Goal: Transaction & Acquisition: Obtain resource

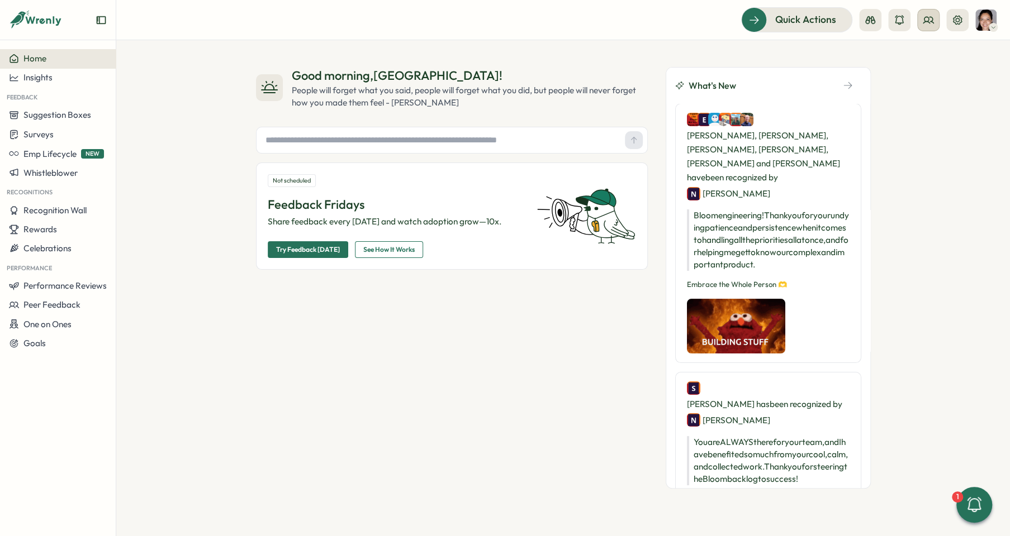
click at [919, 10] on button at bounding box center [928, 20] width 22 height 22
click at [935, 72] on div "User Groups" at bounding box center [928, 76] width 70 height 12
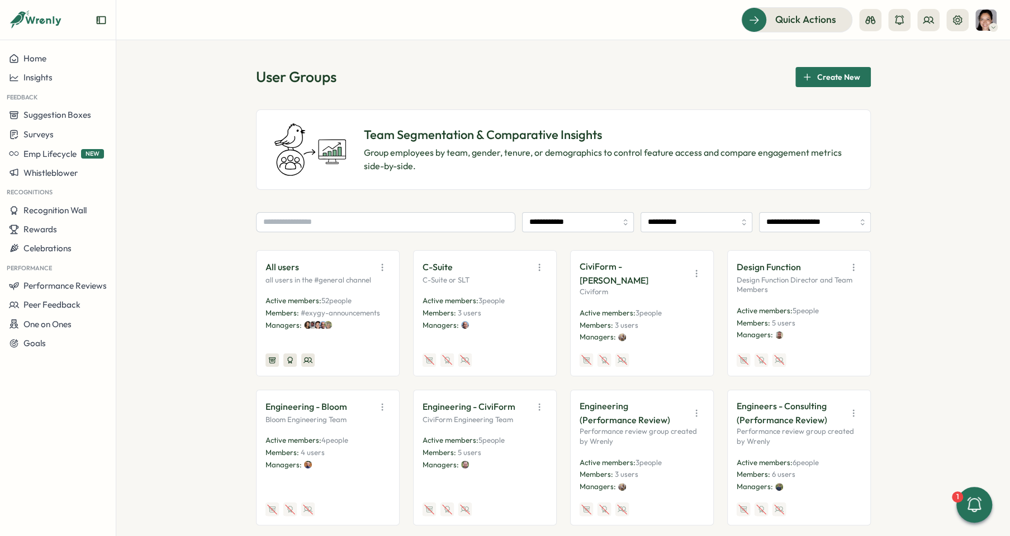
click at [292, 359] on div at bounding box center [289, 360] width 13 height 13
click at [288, 359] on icon at bounding box center [290, 360] width 8 height 8
click at [382, 266] on icon "button" at bounding box center [382, 267] width 11 height 11
click at [370, 312] on button "Edit" at bounding box center [353, 310] width 70 height 19
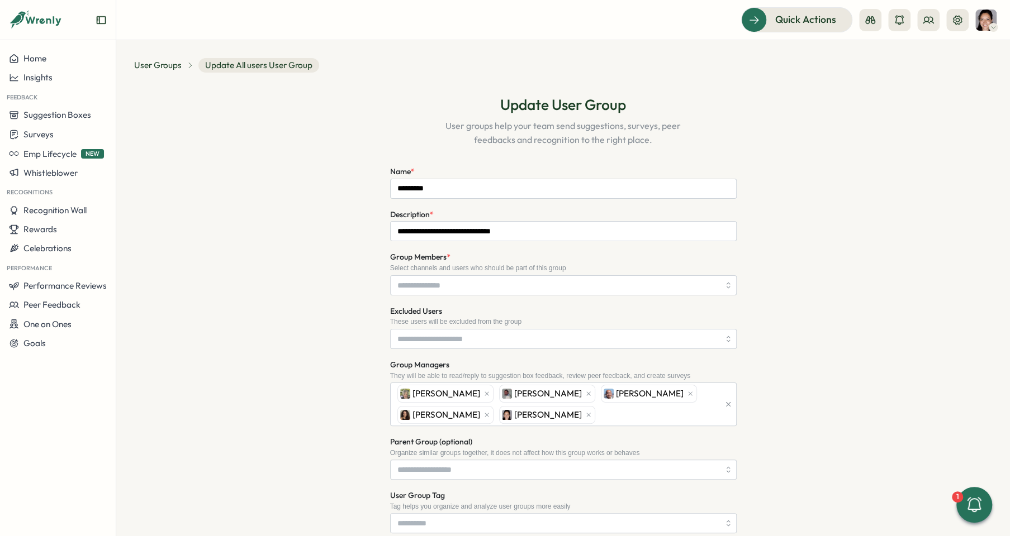
type input "**********"
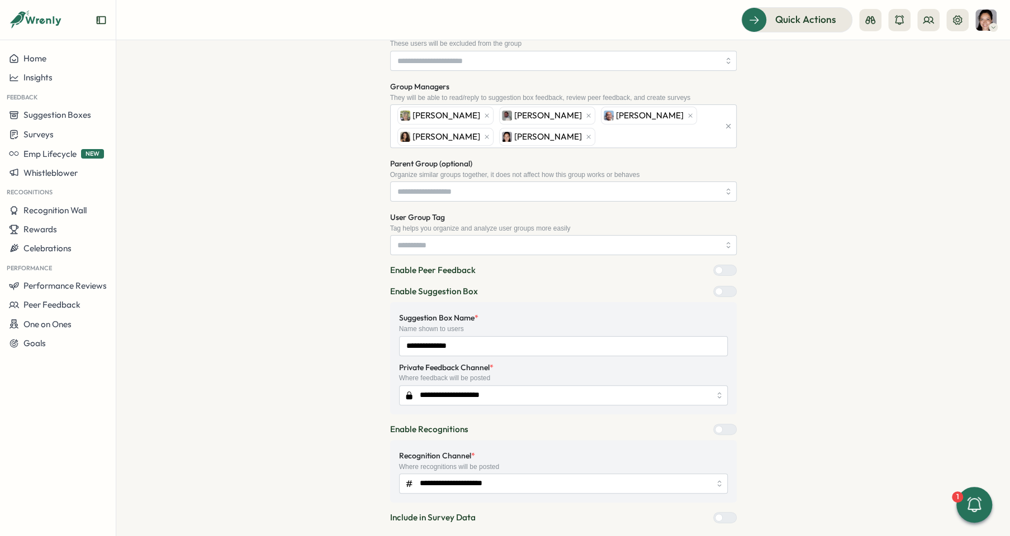
scroll to position [283, 0]
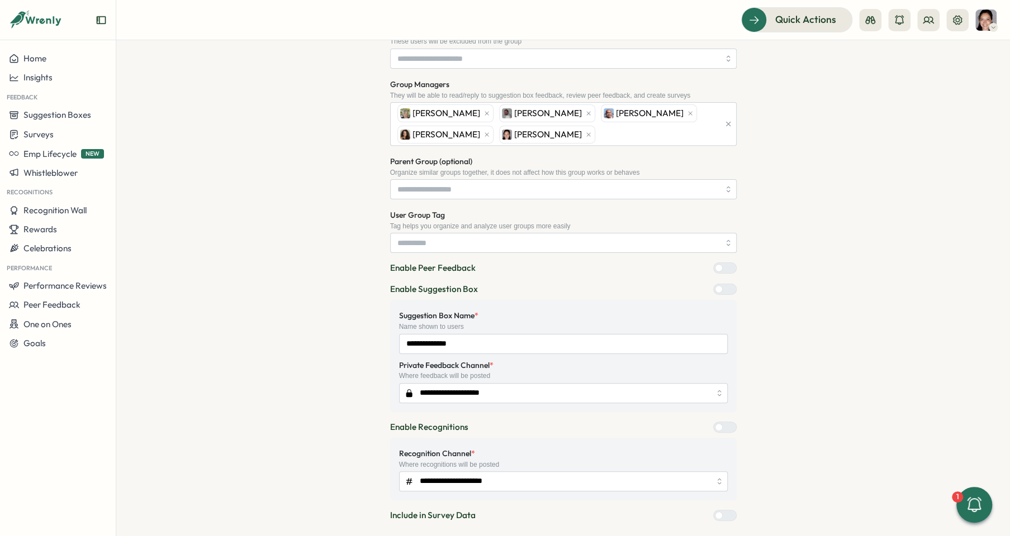
click at [722, 425] on div at bounding box center [728, 427] width 13 height 10
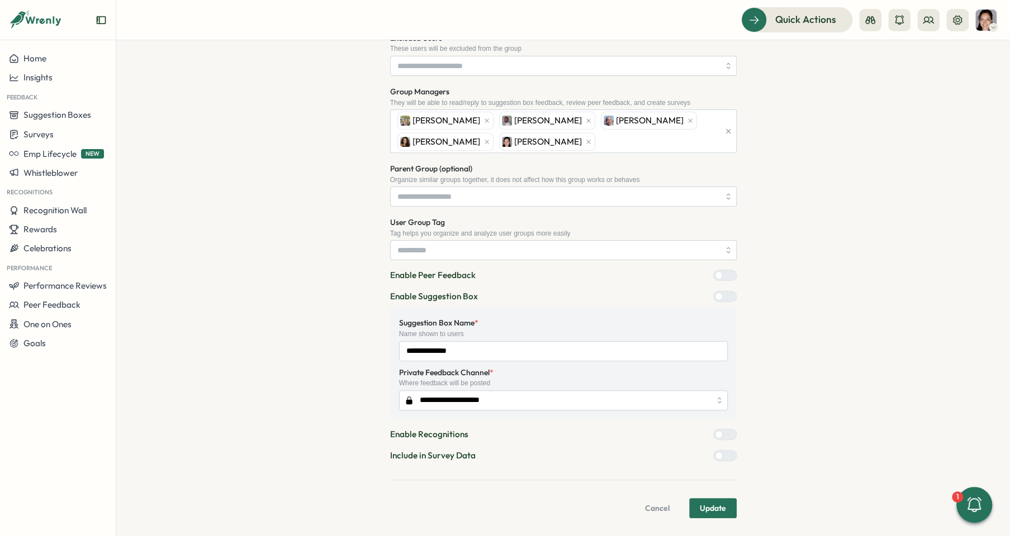
scroll to position [273, 0]
click at [717, 436] on div at bounding box center [719, 437] width 8 height 8
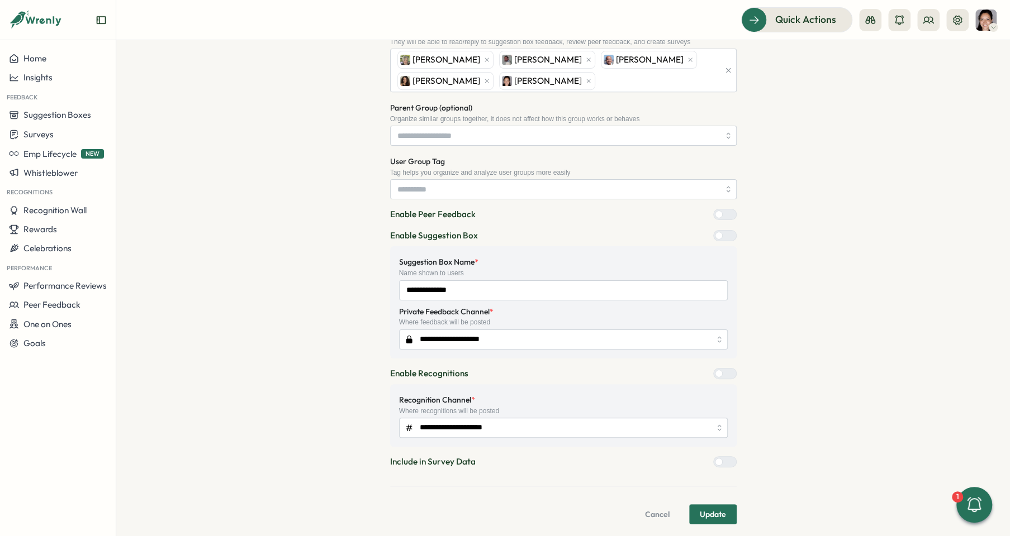
scroll to position [340, 0]
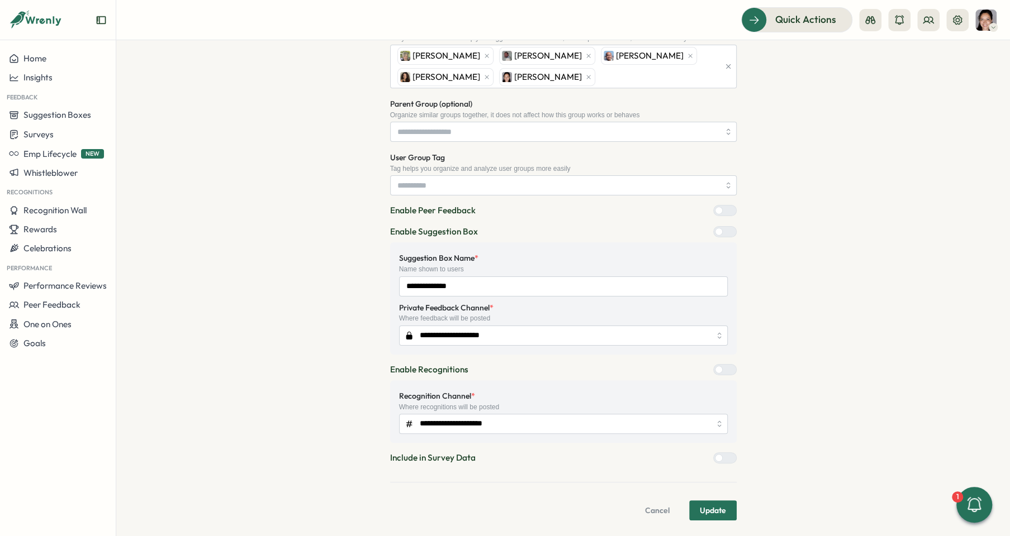
click at [722, 366] on div at bounding box center [719, 370] width 8 height 8
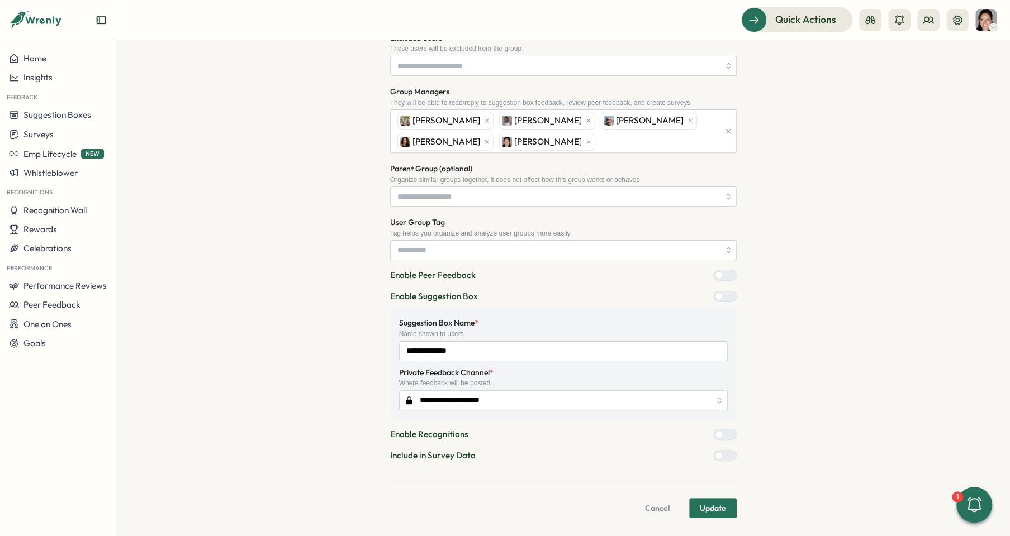
scroll to position [273, 0]
click at [722, 457] on div at bounding box center [719, 458] width 8 height 8
click at [715, 507] on span "Update" at bounding box center [712, 510] width 26 height 19
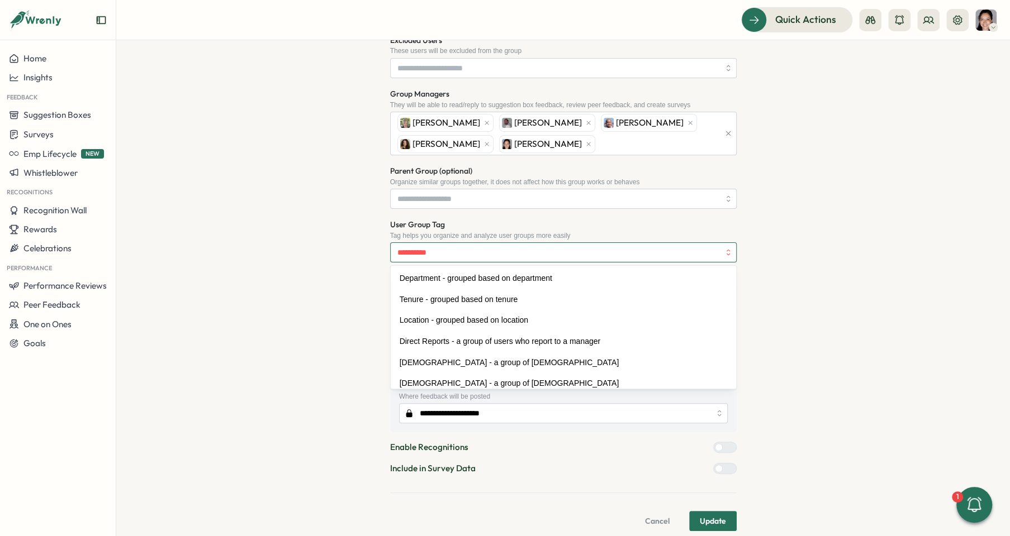
click at [569, 244] on input "User Group Tag" at bounding box center [563, 252] width 346 height 20
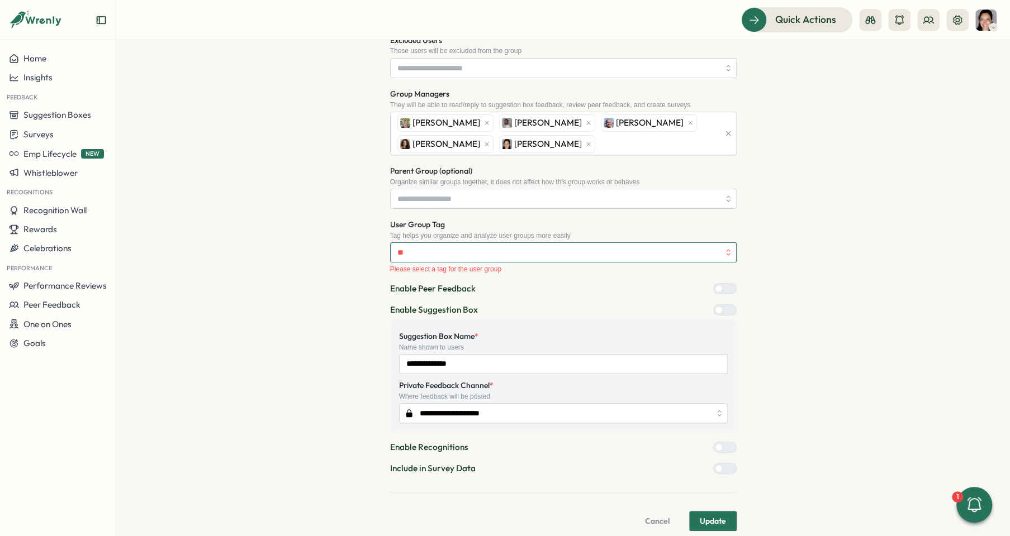
type input "*"
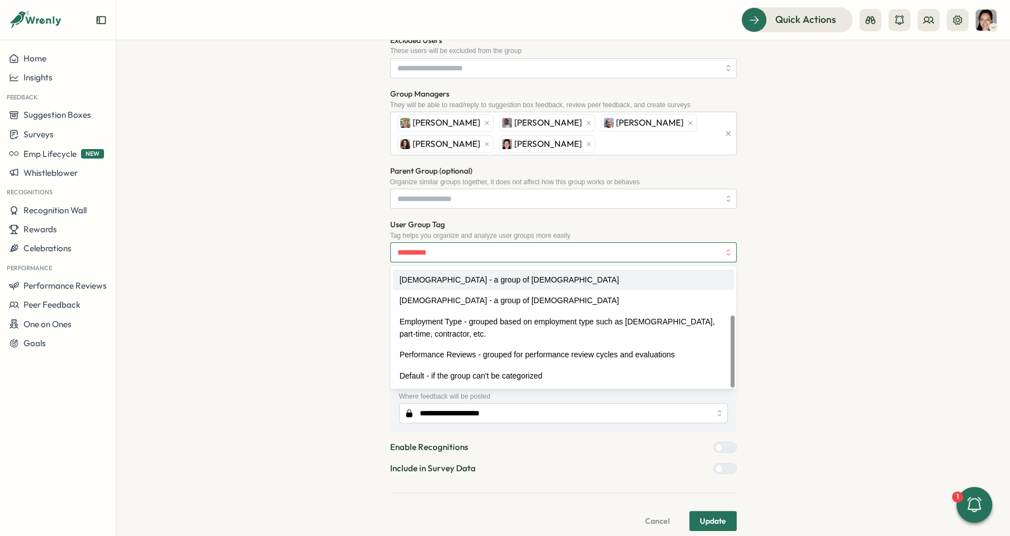
scroll to position [284, 0]
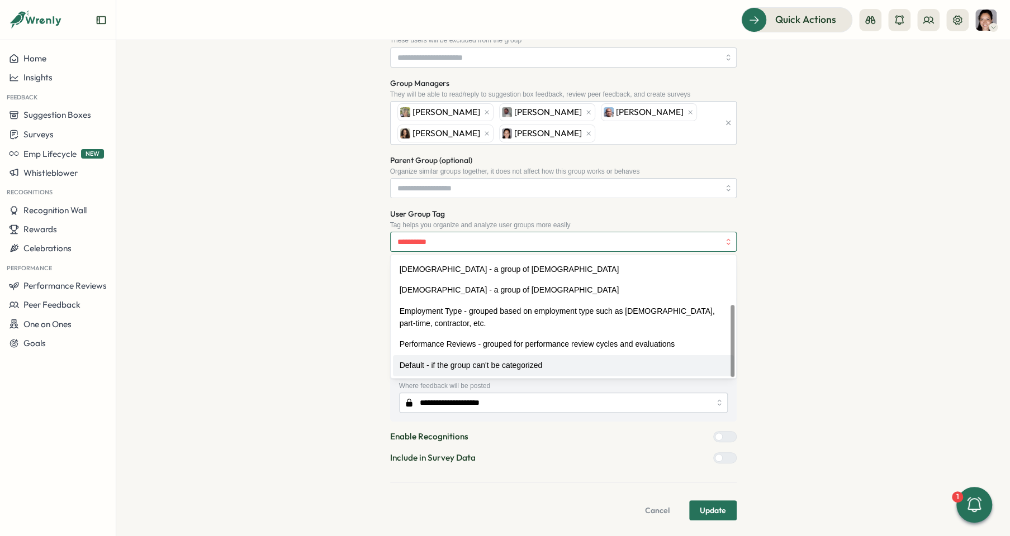
type input "**********"
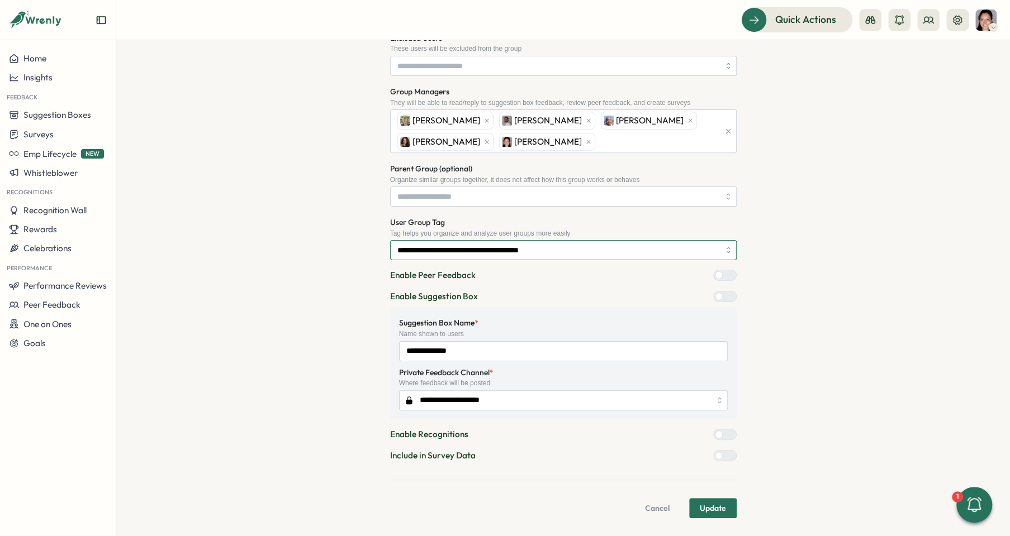
scroll to position [273, 0]
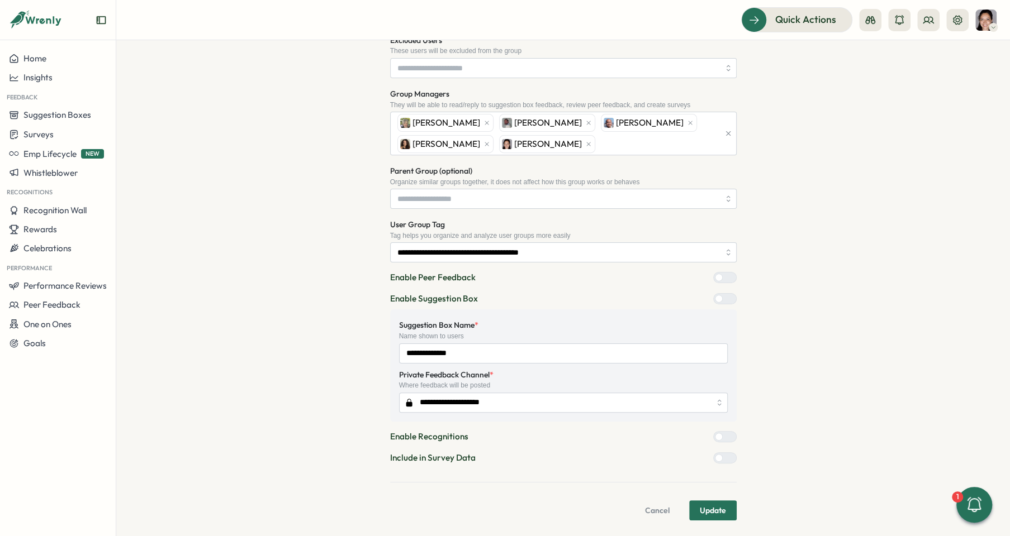
click at [723, 514] on button "Update" at bounding box center [712, 511] width 47 height 20
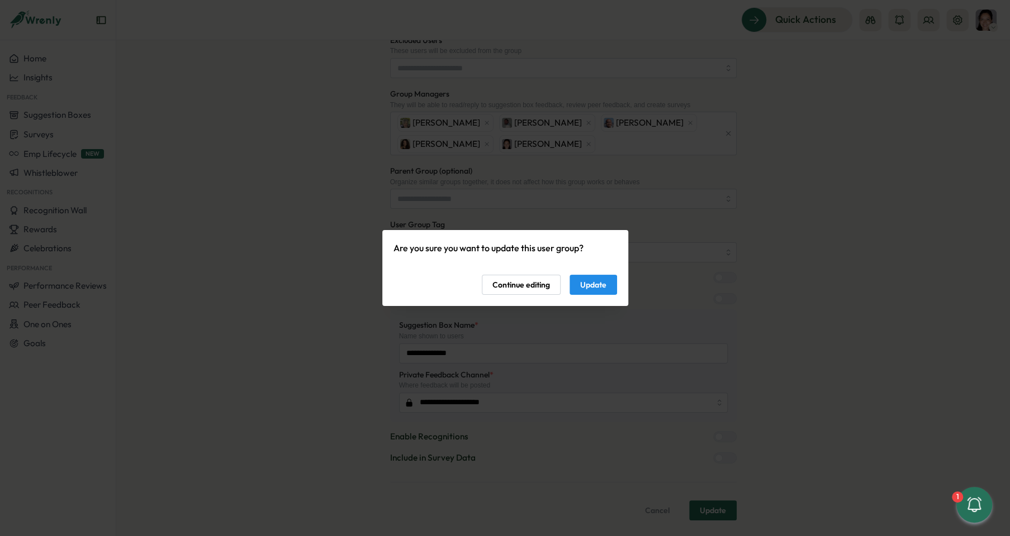
click at [599, 288] on span "Update" at bounding box center [593, 284] width 26 height 19
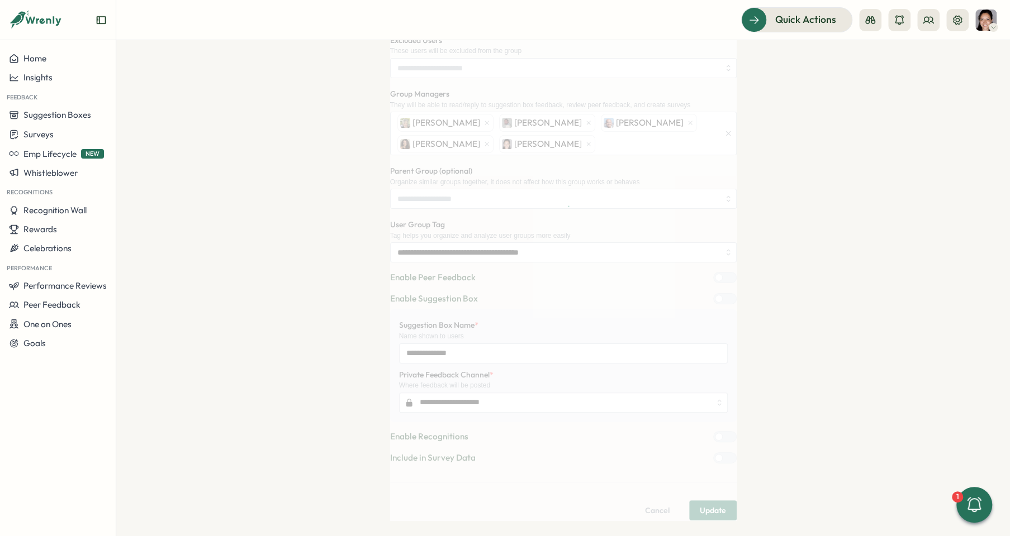
scroll to position [0, 0]
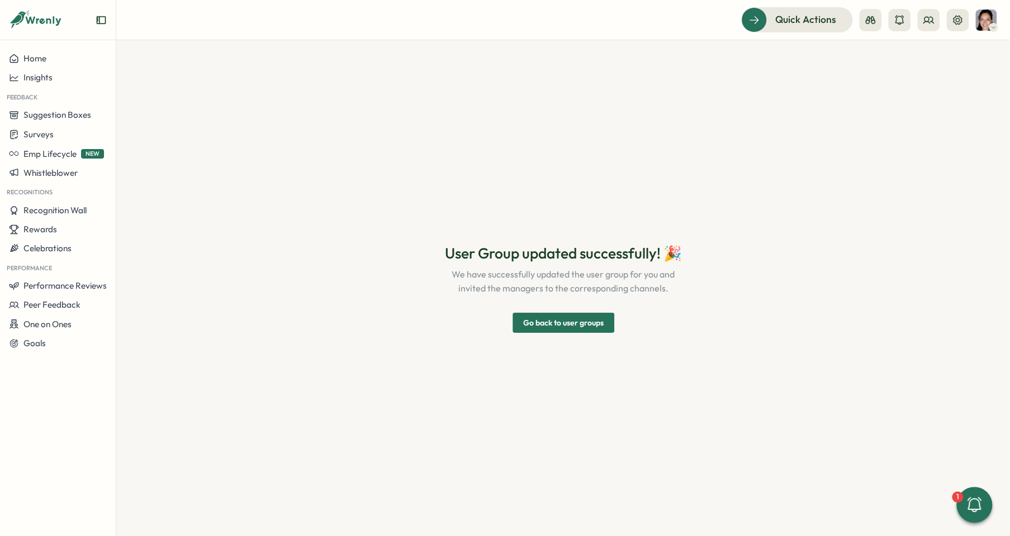
click at [577, 323] on span "Go back to user groups" at bounding box center [563, 322] width 80 height 19
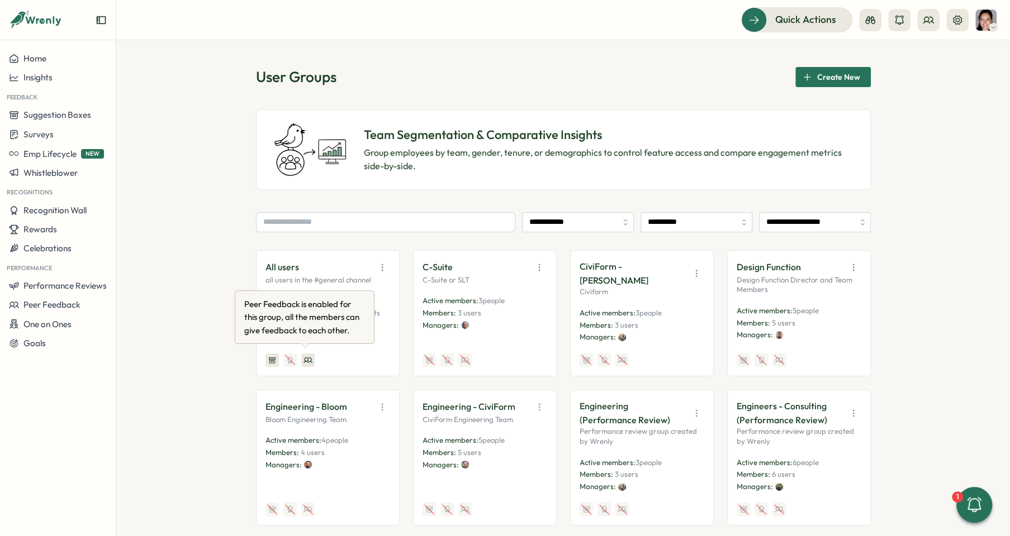
click at [308, 357] on icon at bounding box center [307, 360] width 9 height 9
click at [384, 264] on icon "button" at bounding box center [382, 267] width 11 height 11
click at [373, 311] on button "Edit" at bounding box center [353, 310] width 70 height 19
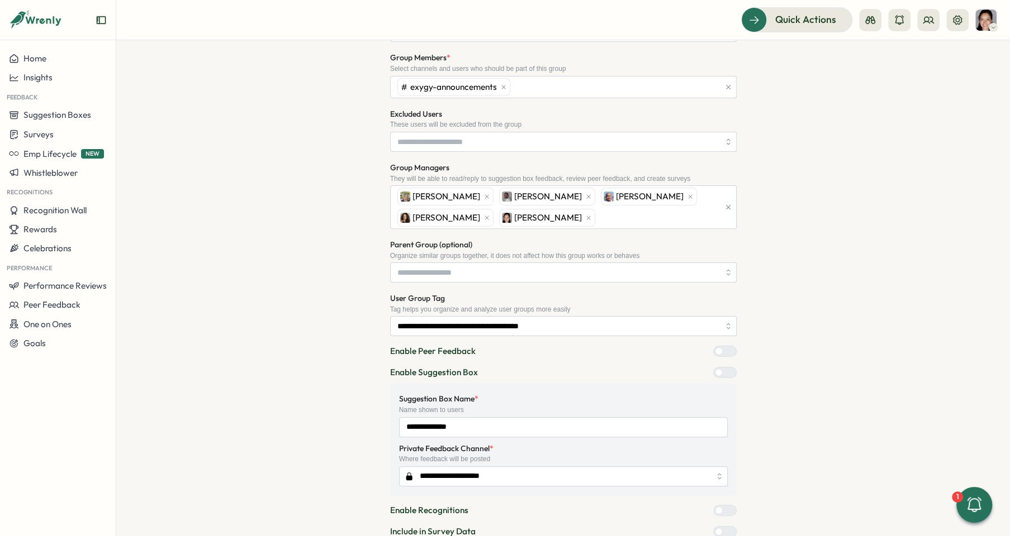
scroll to position [273, 0]
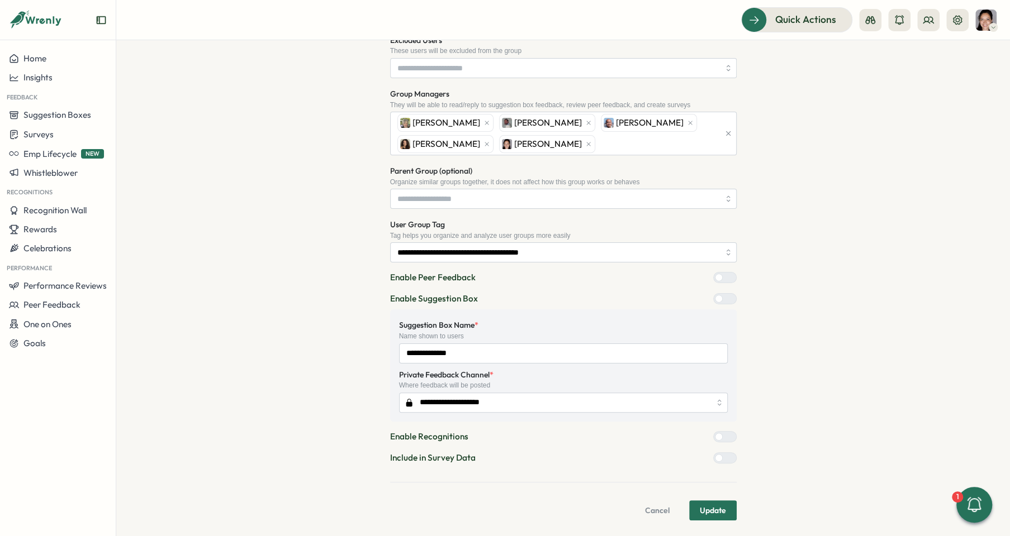
click at [722, 278] on div at bounding box center [719, 278] width 8 height 8
click at [712, 504] on span "Update" at bounding box center [712, 510] width 26 height 19
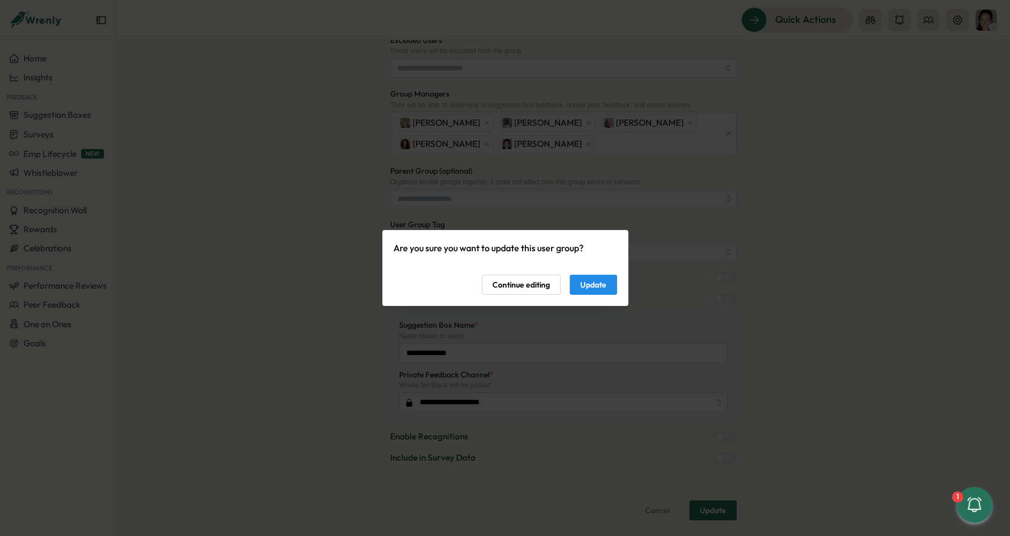
click at [598, 285] on span "Update" at bounding box center [593, 284] width 26 height 19
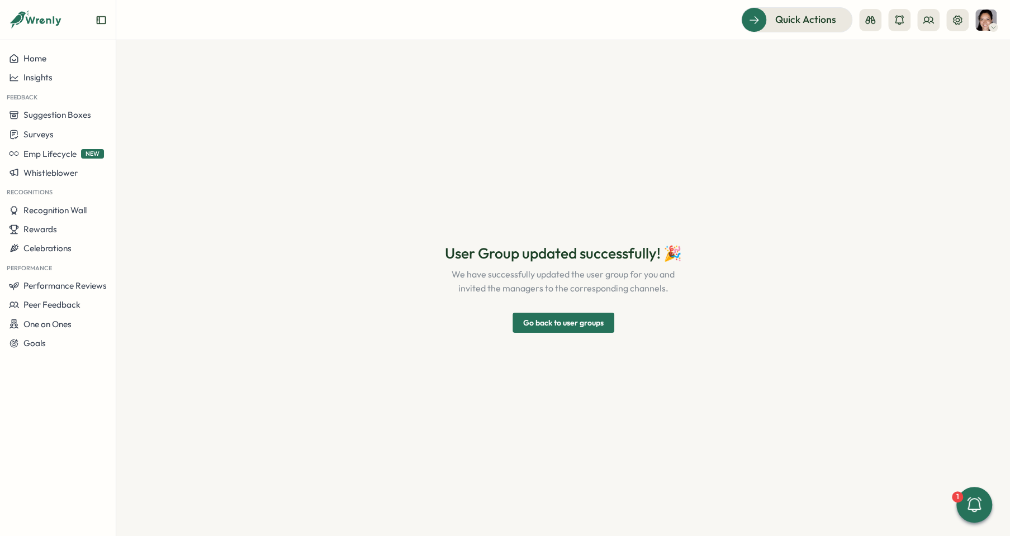
scroll to position [0, 0]
click at [60, 67] on button "Home" at bounding box center [58, 58] width 116 height 19
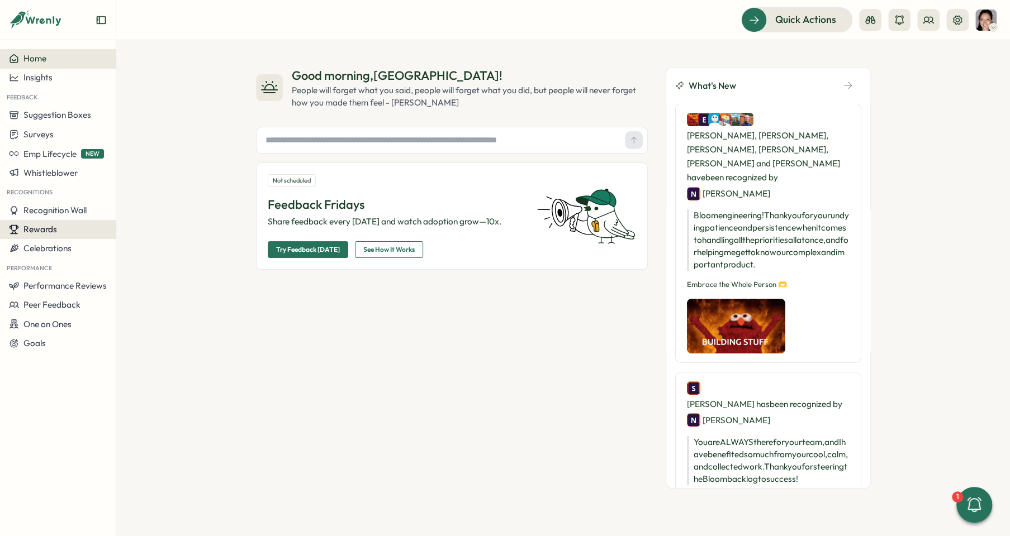
click at [73, 231] on div "Rewards" at bounding box center [58, 230] width 98 height 10
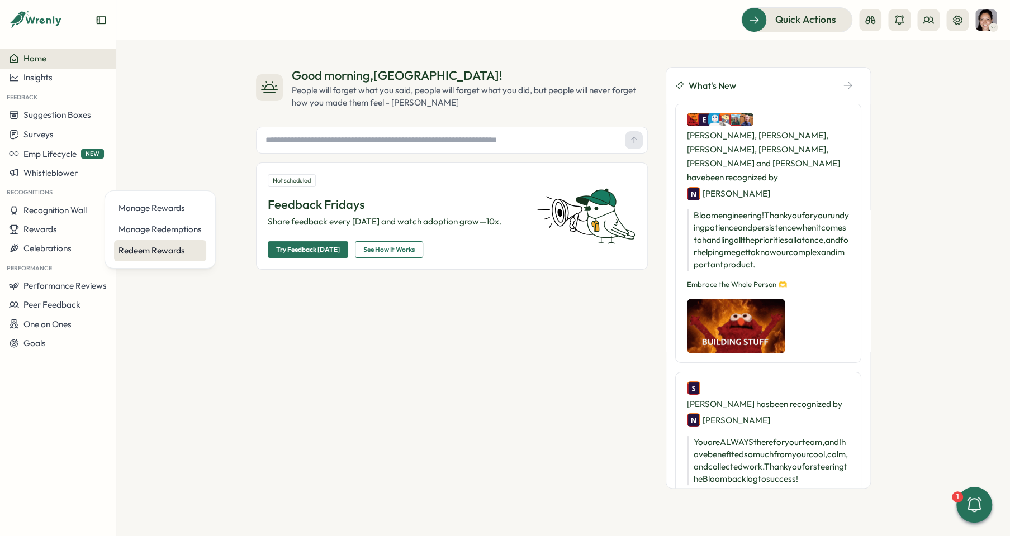
click at [151, 253] on div "Redeem Rewards" at bounding box center [159, 251] width 83 height 12
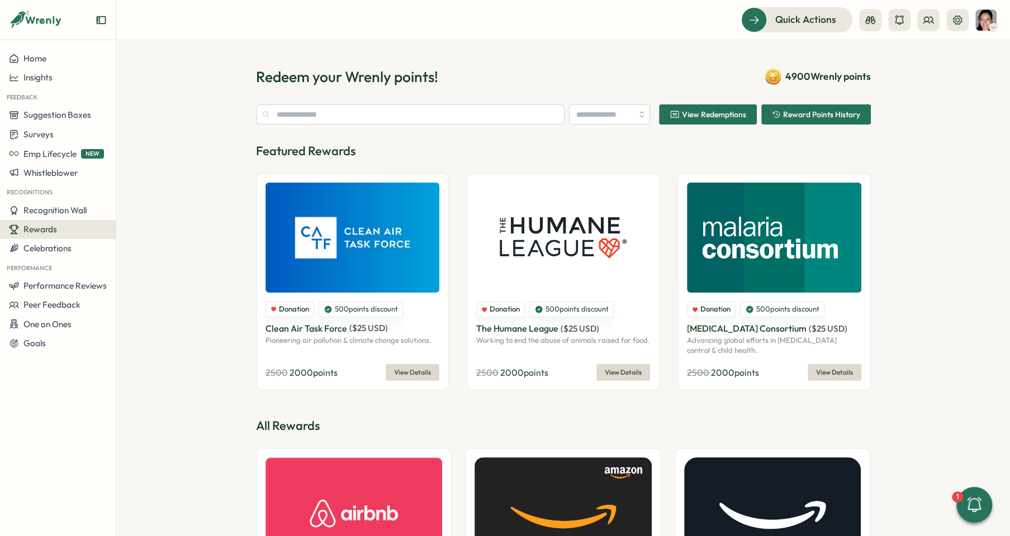
type input "**********"
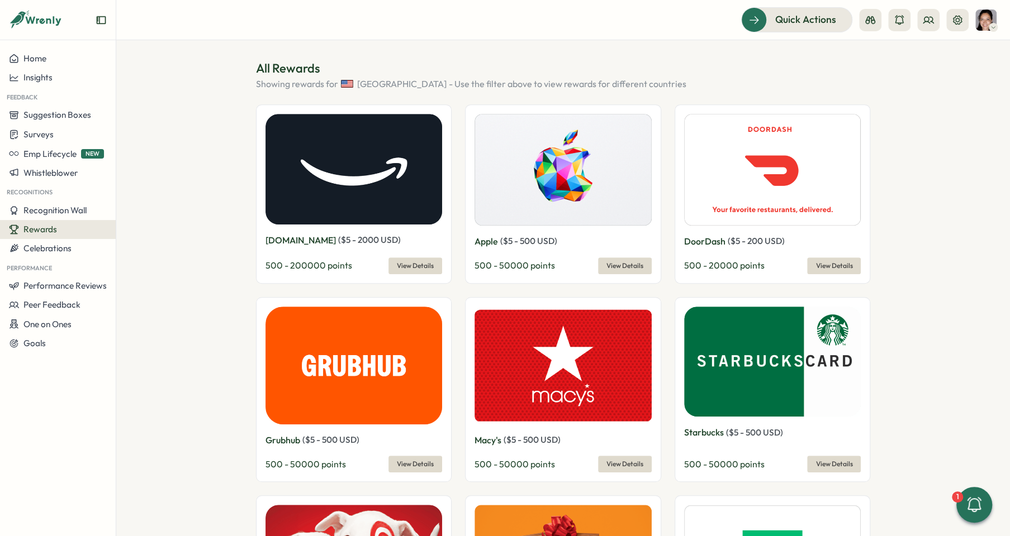
scroll to position [359, 0]
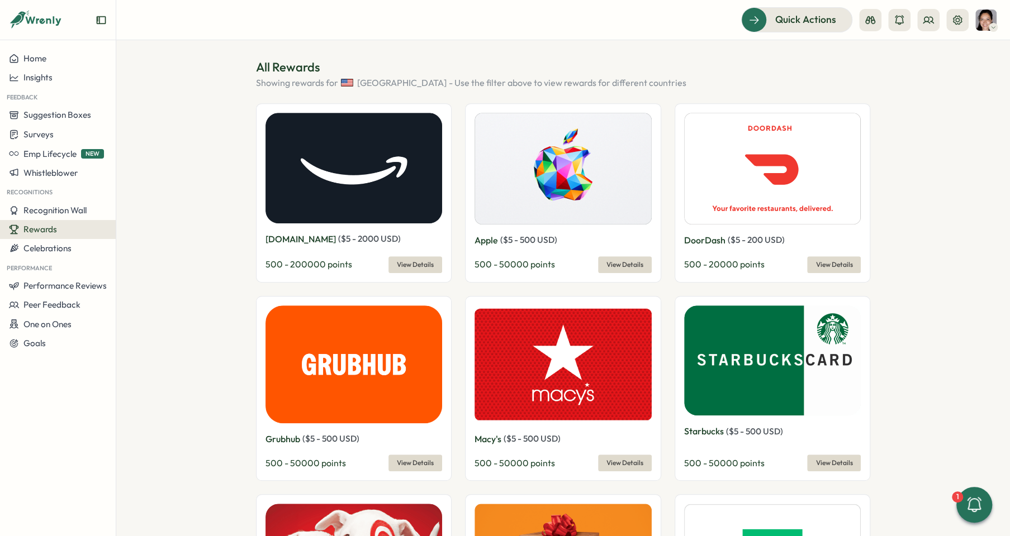
click at [786, 253] on div "DoorDash ( $ 5 - 200 USD ) 500 - 20000 points View Details" at bounding box center [772, 254] width 177 height 40
click at [786, 216] on img at bounding box center [772, 169] width 177 height 112
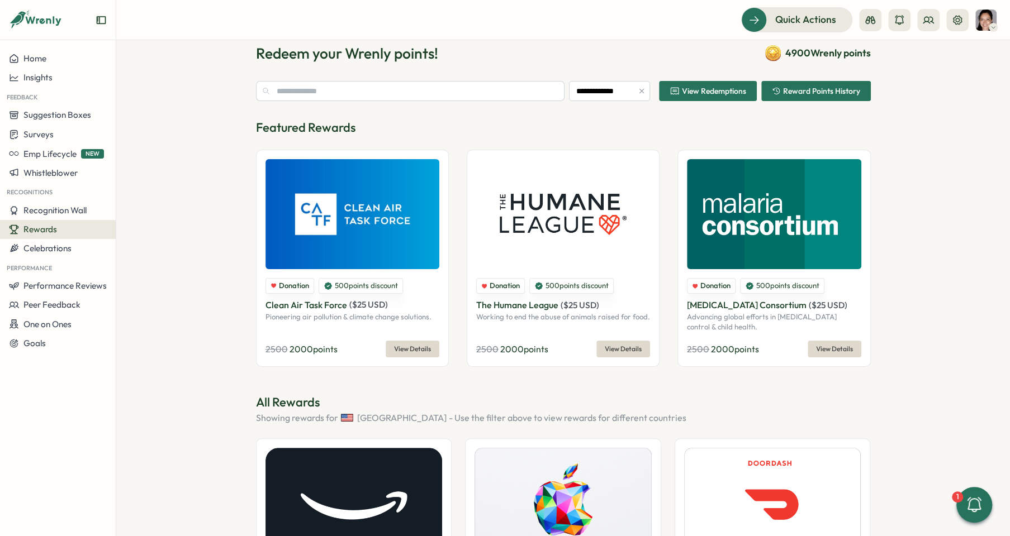
scroll to position [0, 0]
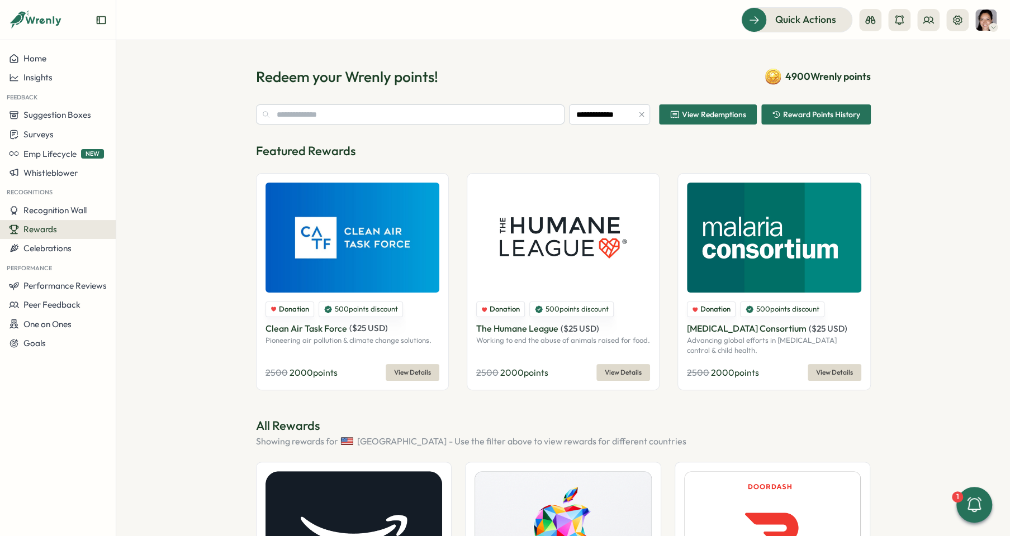
click at [810, 73] on span "4900 Wrenly points" at bounding box center [827, 76] width 85 height 15
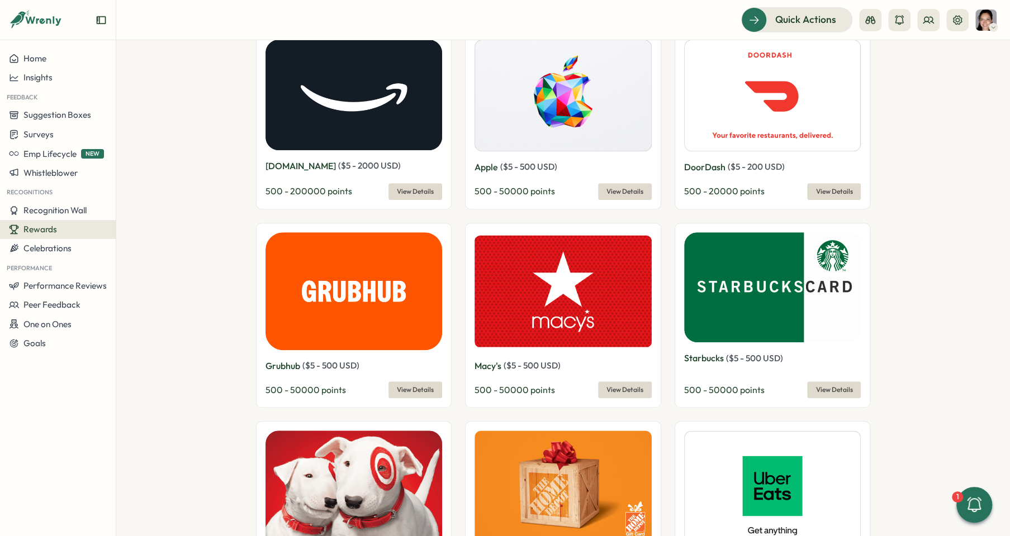
scroll to position [450, 0]
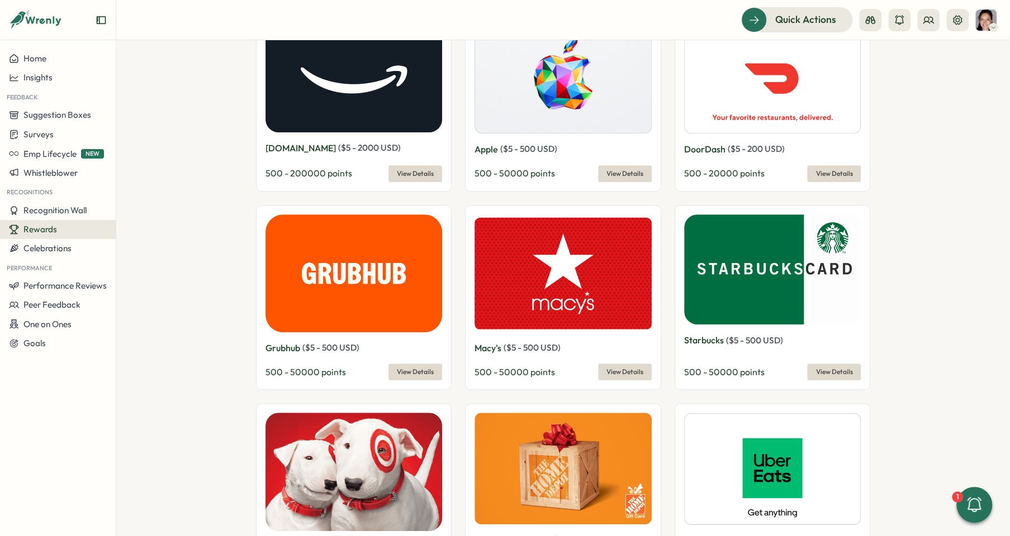
click at [836, 170] on span "View Details" at bounding box center [833, 174] width 37 height 16
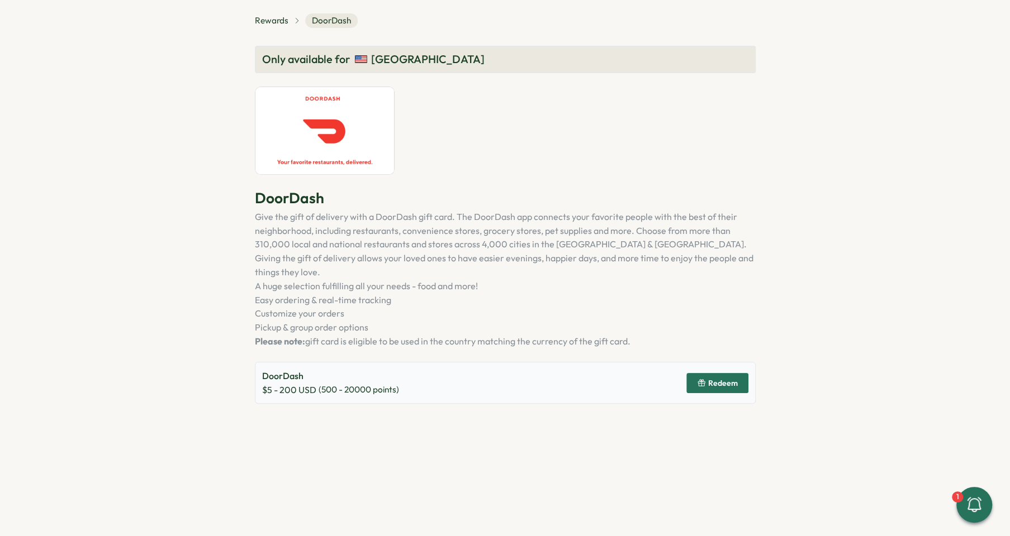
click at [693, 373] on button "Redeem" at bounding box center [717, 383] width 62 height 20
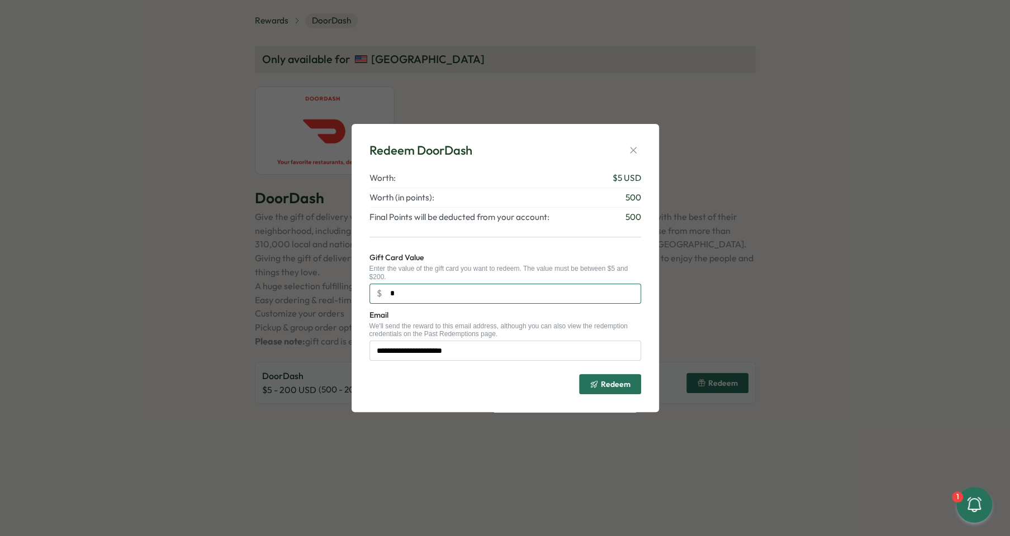
click at [548, 292] on input "*" at bounding box center [505, 294] width 272 height 20
type input "*"
click at [630, 150] on icon "button" at bounding box center [632, 150] width 11 height 11
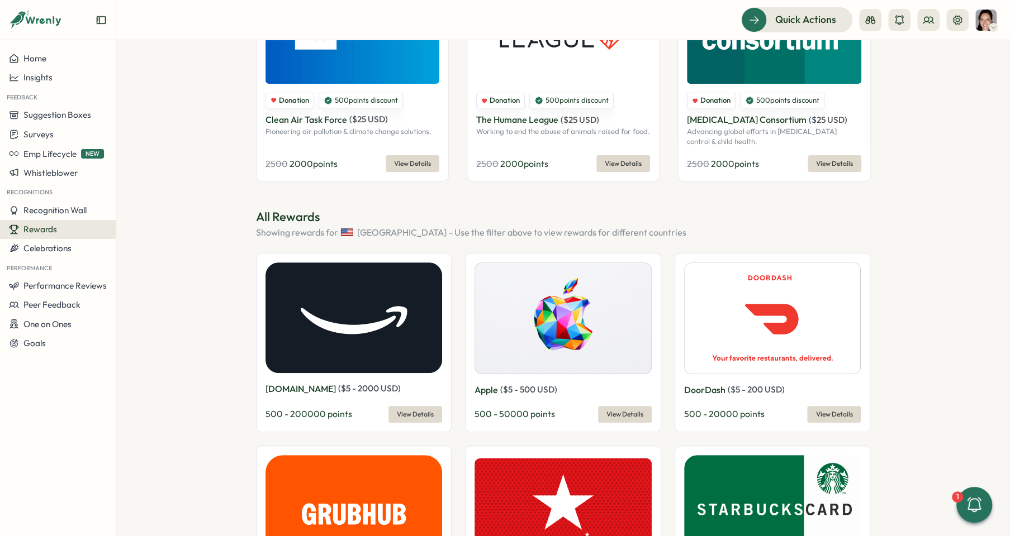
scroll to position [255, 0]
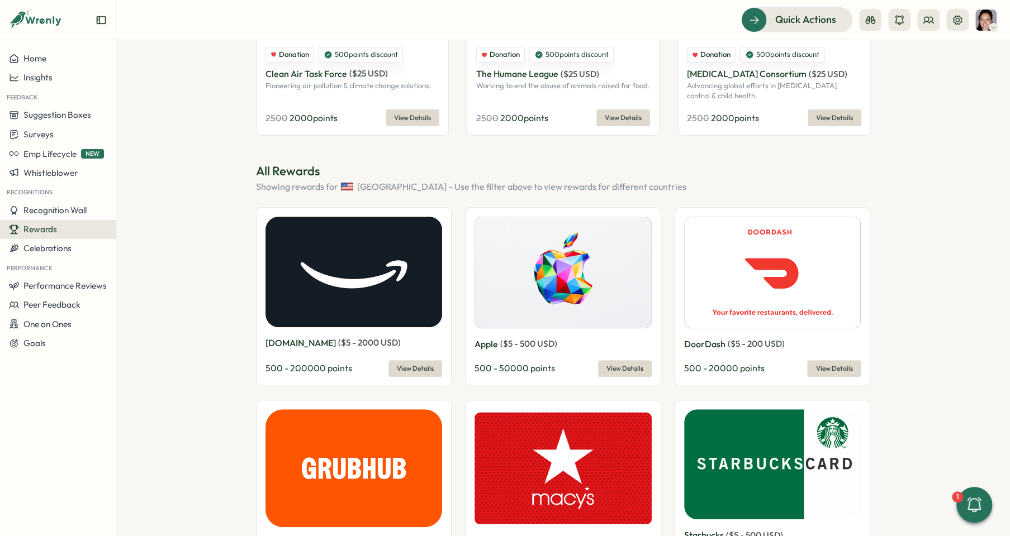
click at [822, 359] on div "DoorDash ( $ 5 - 200 USD ) 500 - 20000 points View Details" at bounding box center [772, 357] width 177 height 40
click at [822, 367] on span "View Details" at bounding box center [833, 369] width 37 height 16
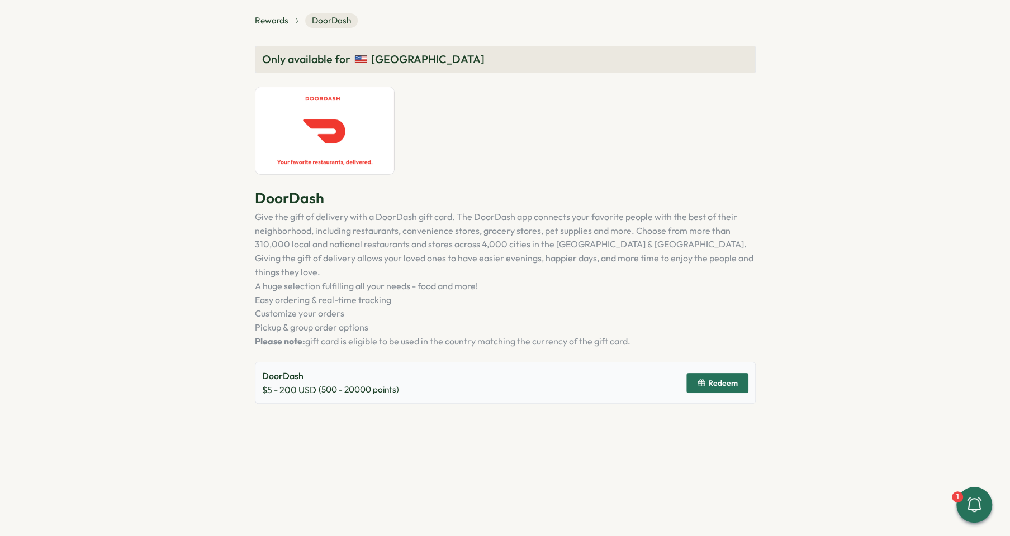
click at [724, 379] on span "Redeem" at bounding box center [723, 383] width 30 height 8
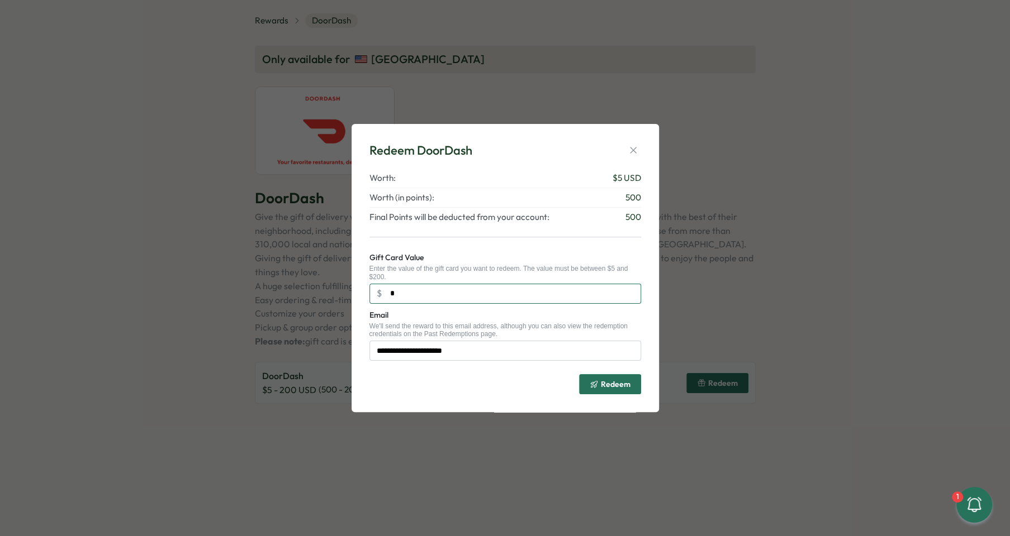
click at [512, 297] on input "*" at bounding box center [505, 294] width 272 height 20
type input "**"
click at [608, 388] on span "Redeem" at bounding box center [616, 384] width 30 height 8
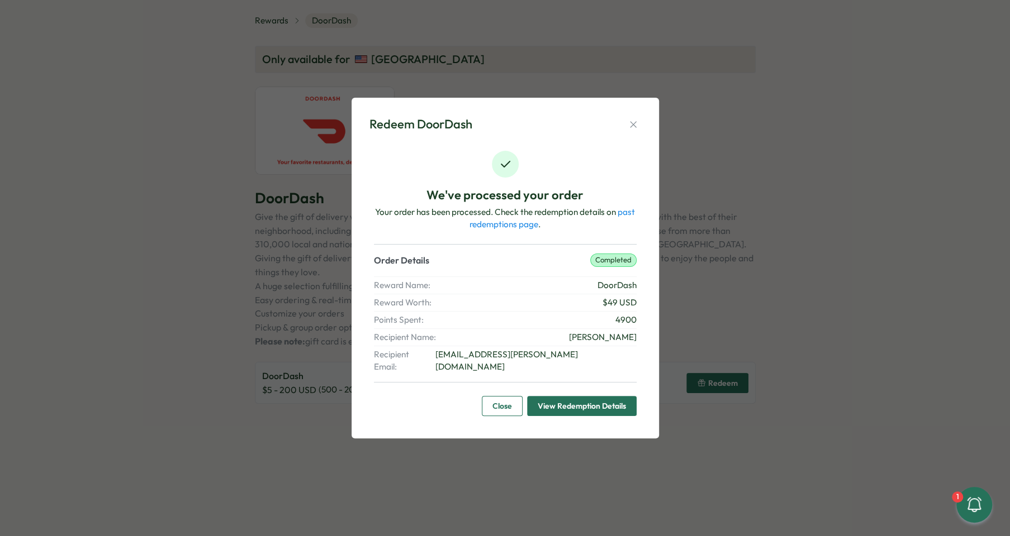
click at [603, 400] on span "View Redemption Details" at bounding box center [581, 406] width 88 height 19
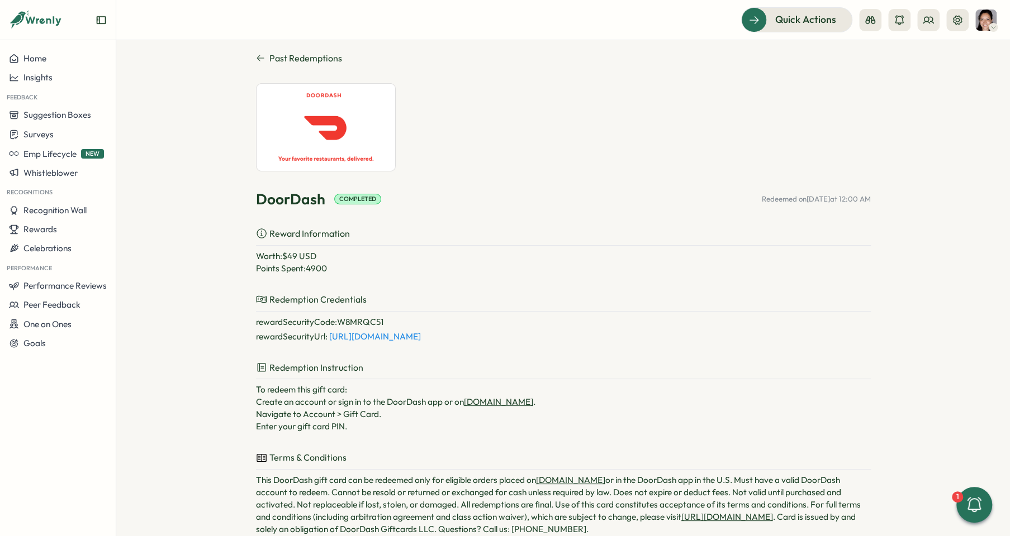
scroll to position [18, 0]
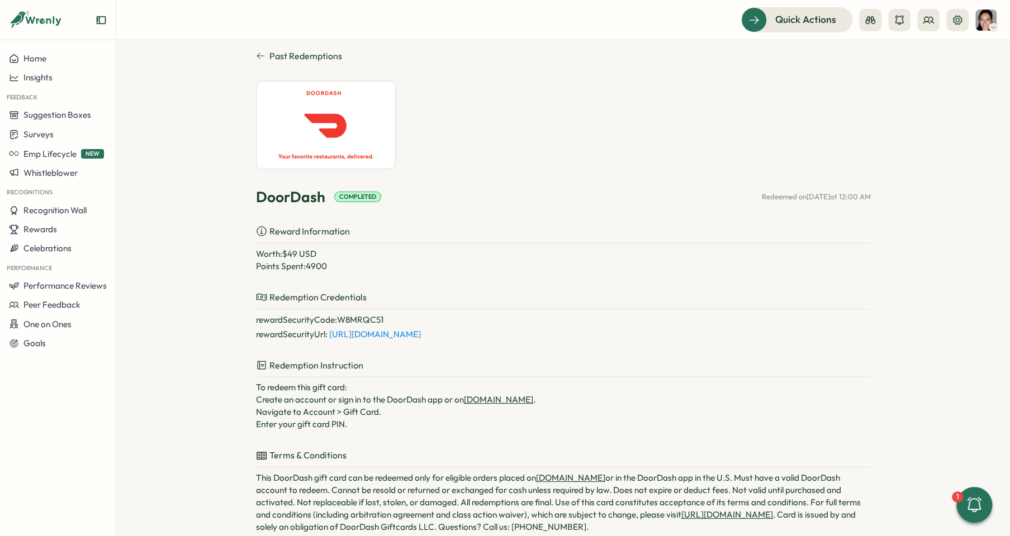
click at [421, 334] on link "[URL][DOMAIN_NAME]" at bounding box center [375, 334] width 92 height 11
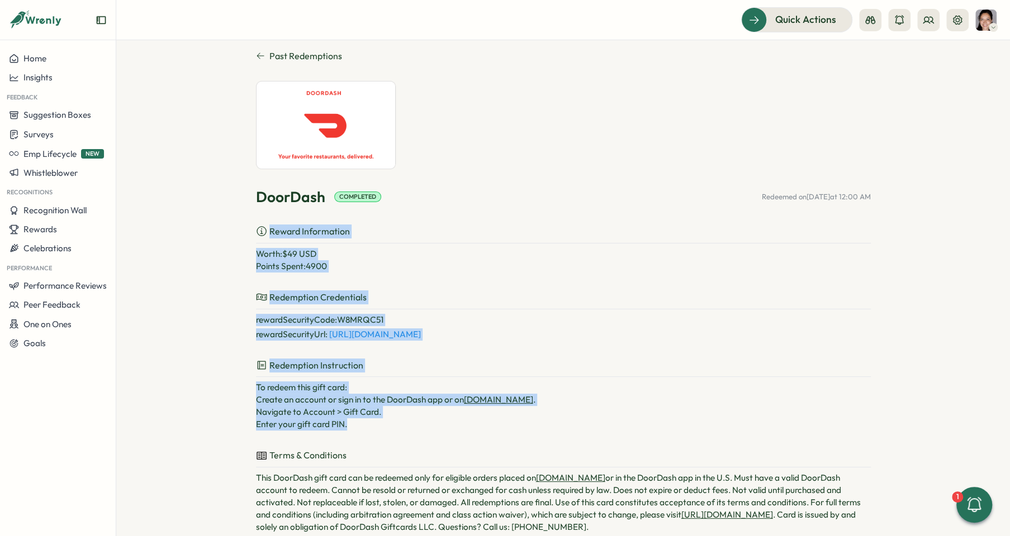
drag, startPoint x: 251, startPoint y: 231, endPoint x: 537, endPoint y: 433, distance: 350.3
click at [537, 433] on section "Past Redemptions DoorDash Completed Redeemed on [DATE] 12:00 AM Reward Informat…" at bounding box center [562, 288] width 893 height 496
copy div "Reward Information Worth: $ 49 USD Points Spent: 4900 Redemption Credentials re…"
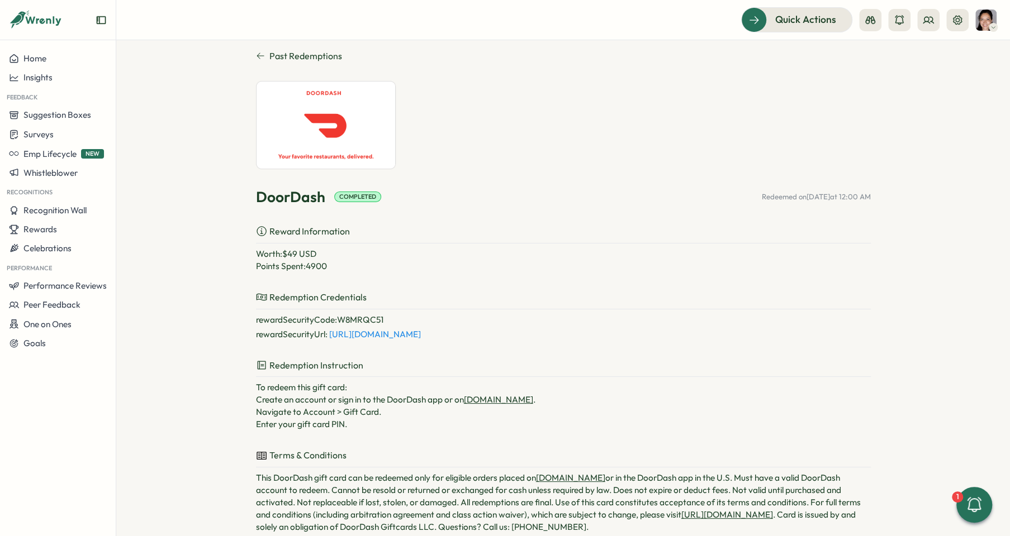
click at [185, 148] on section "Past Redemptions DoorDash Completed Redeemed on [DATE] 12:00 AM Reward Informat…" at bounding box center [562, 288] width 893 height 496
